Goal: Task Accomplishment & Management: Use online tool/utility

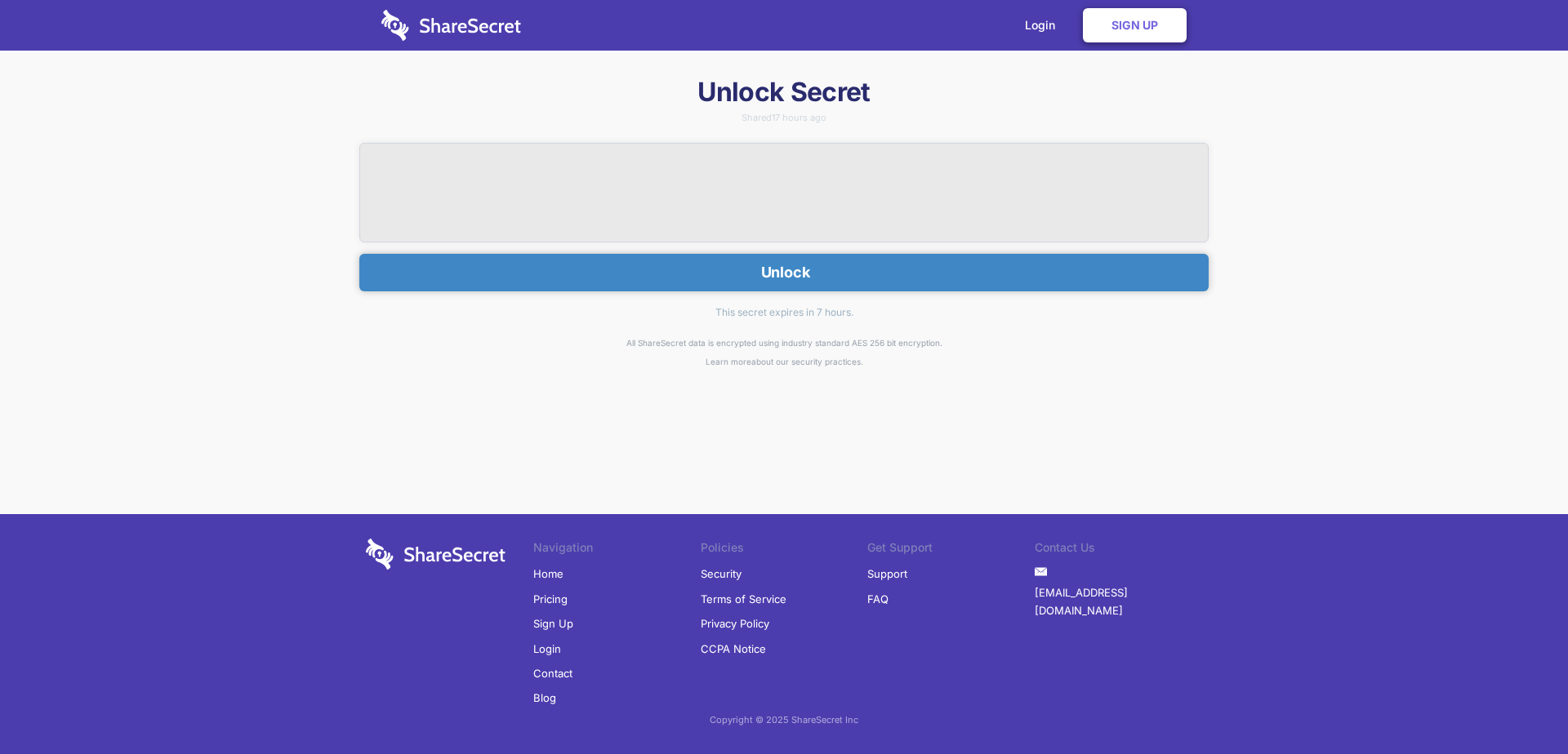
click at [813, 286] on button "Unlock" at bounding box center [784, 272] width 849 height 38
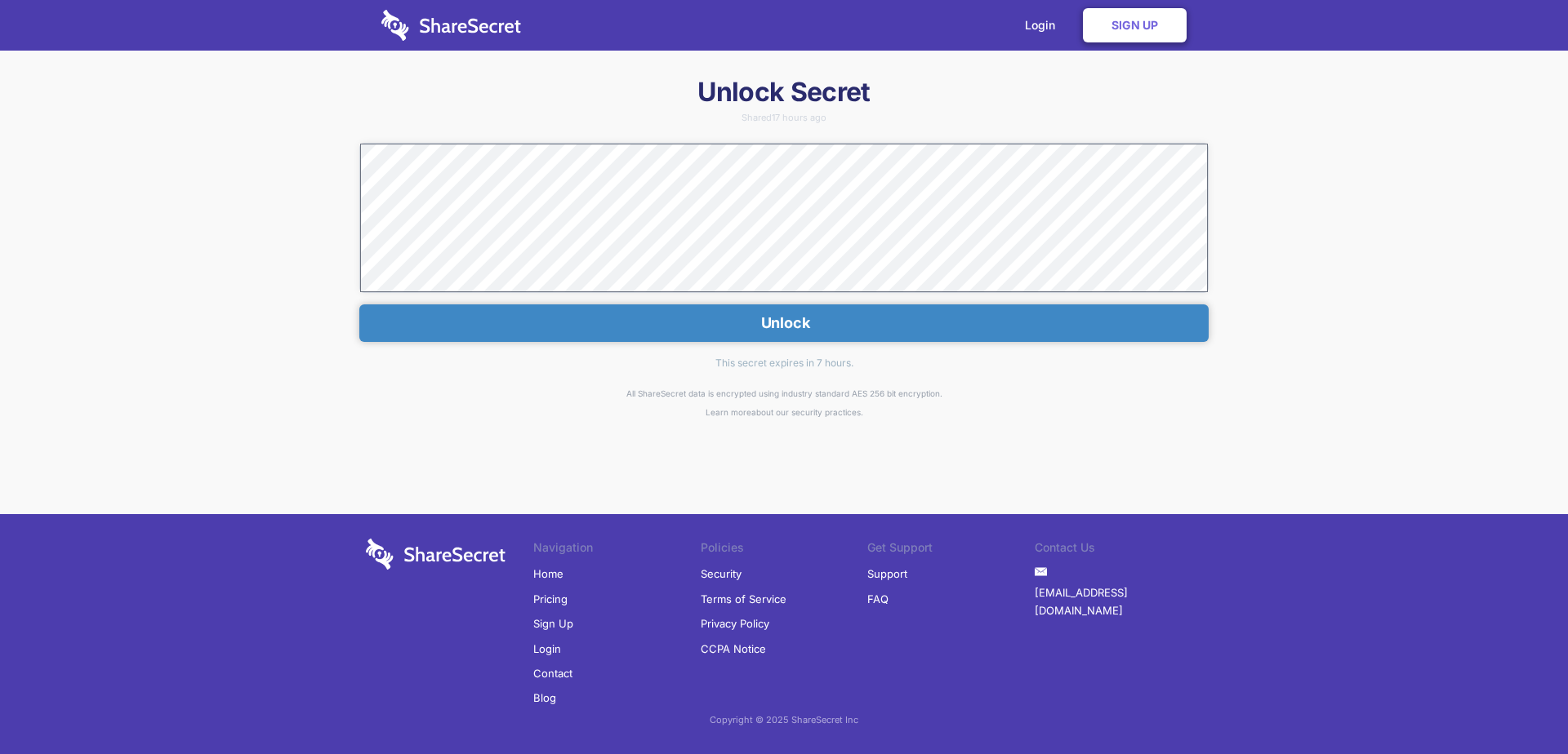
click at [712, 59] on div "Login Sign Up Unlock Secret Shared 17 hours ago Unlock This secret expires in 7…" at bounding box center [784, 377] width 1568 height 754
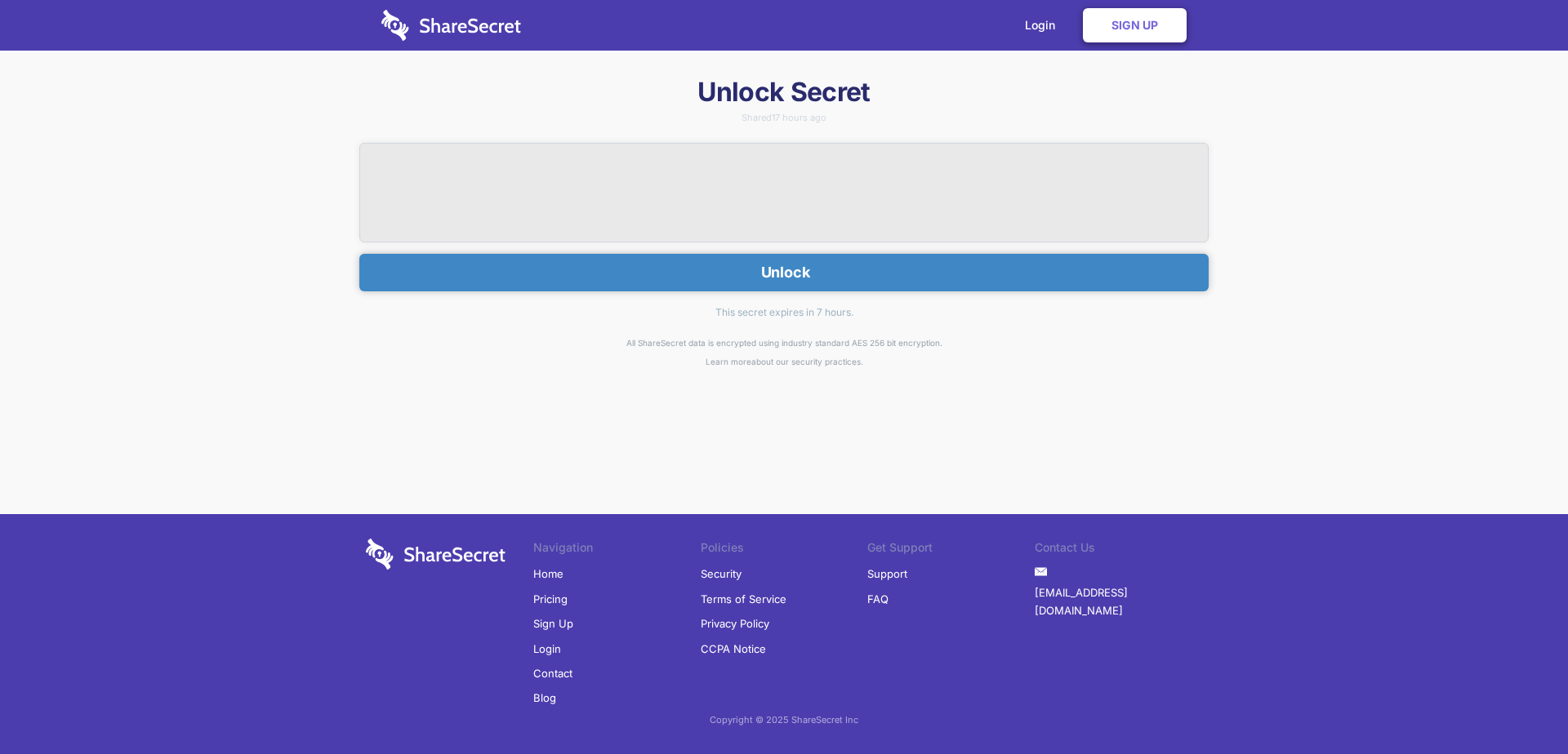
click at [844, 288] on button "Unlock" at bounding box center [784, 272] width 849 height 38
click at [849, 282] on button "Unlock" at bounding box center [784, 272] width 849 height 38
